Goal: Information Seeking & Learning: Learn about a topic

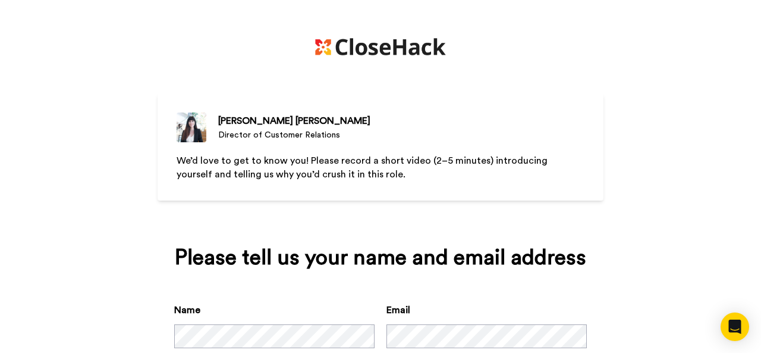
scroll to position [46, 0]
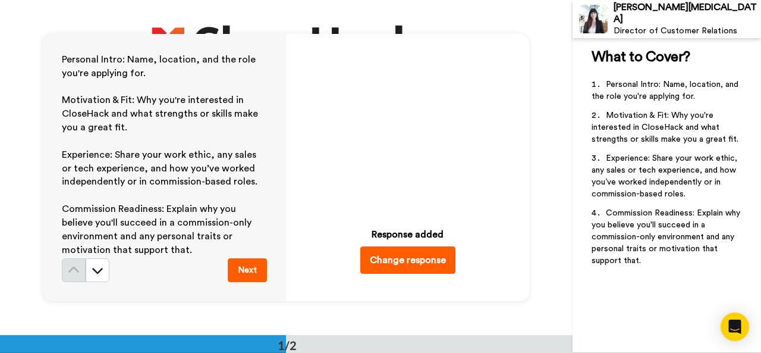
click at [403, 123] on icon "Play/Pause" at bounding box center [409, 127] width 32 height 57
click at [410, 126] on icon "Play/Pause" at bounding box center [409, 127] width 32 height 57
click at [256, 267] on button "Next" at bounding box center [247, 270] width 39 height 24
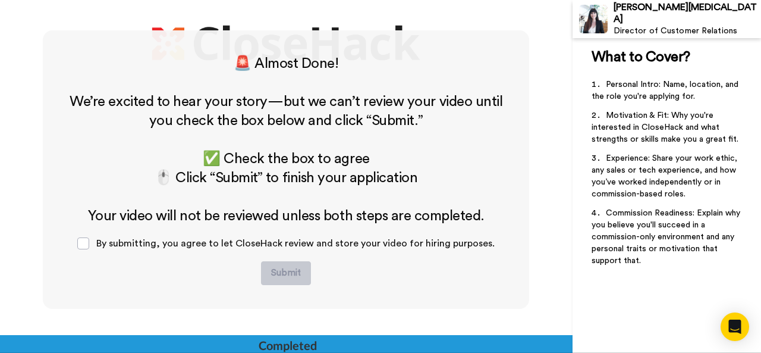
scroll to position [307, 0]
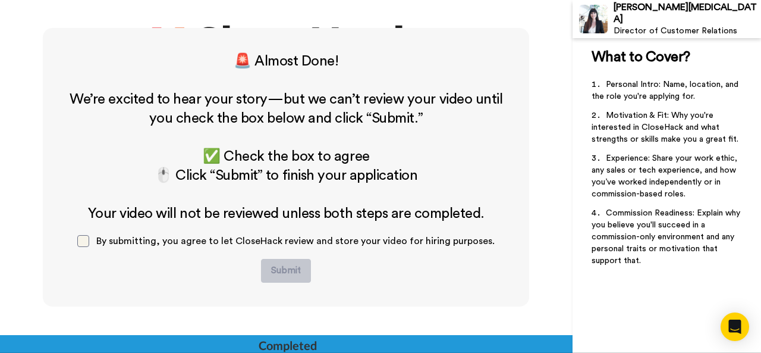
click at [89, 239] on span at bounding box center [83, 241] width 12 height 12
click at [293, 268] on button "Submit" at bounding box center [286, 271] width 50 height 24
